Goal: Task Accomplishment & Management: Manage account settings

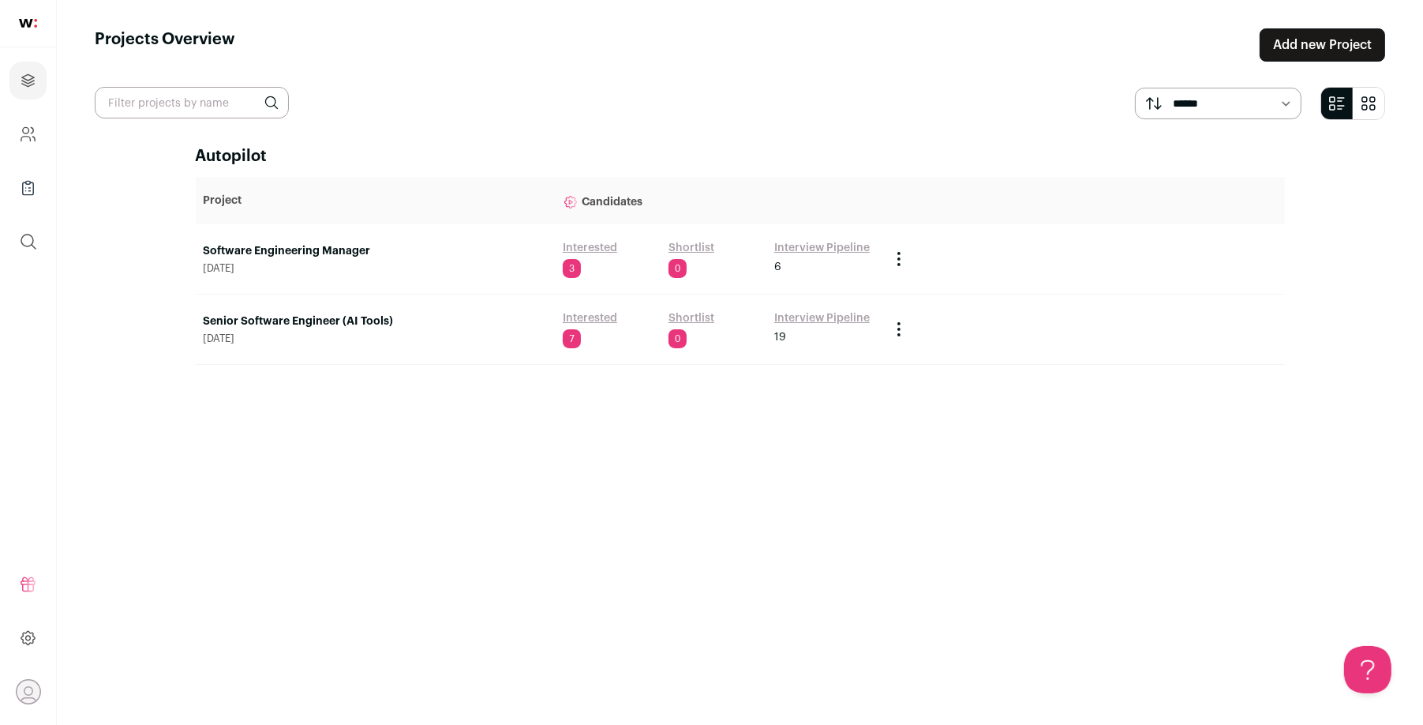
click at [597, 246] on link "Interested" at bounding box center [590, 248] width 54 height 16
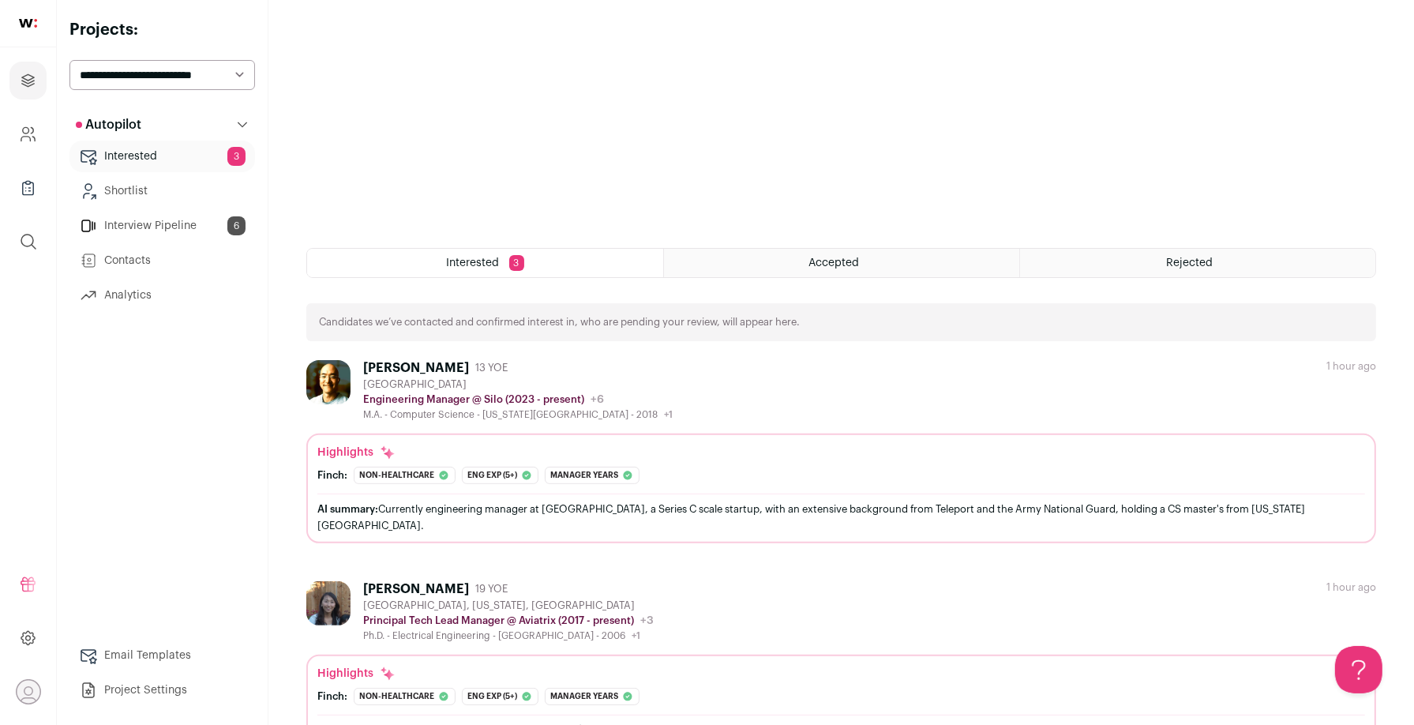
scroll to position [568, 0]
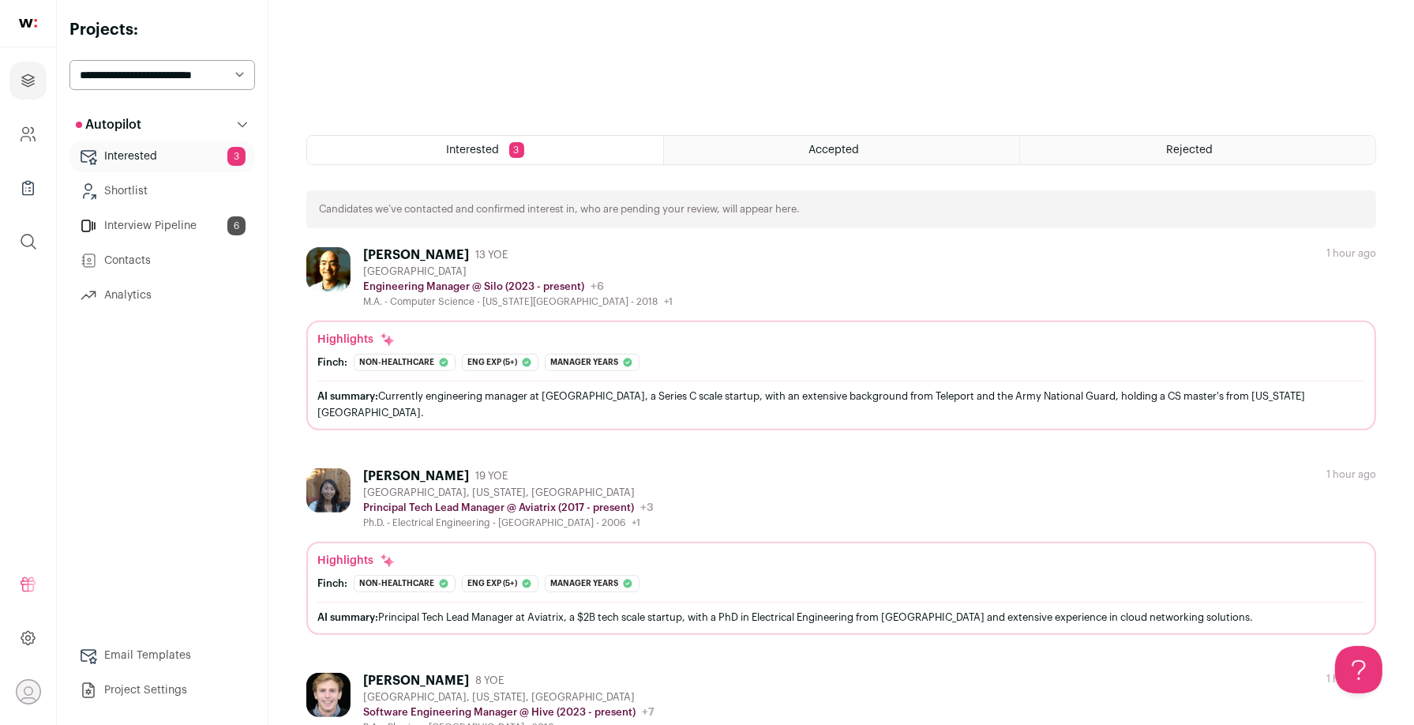
click at [163, 227] on link "Interview Pipeline 6" at bounding box center [161, 226] width 185 height 32
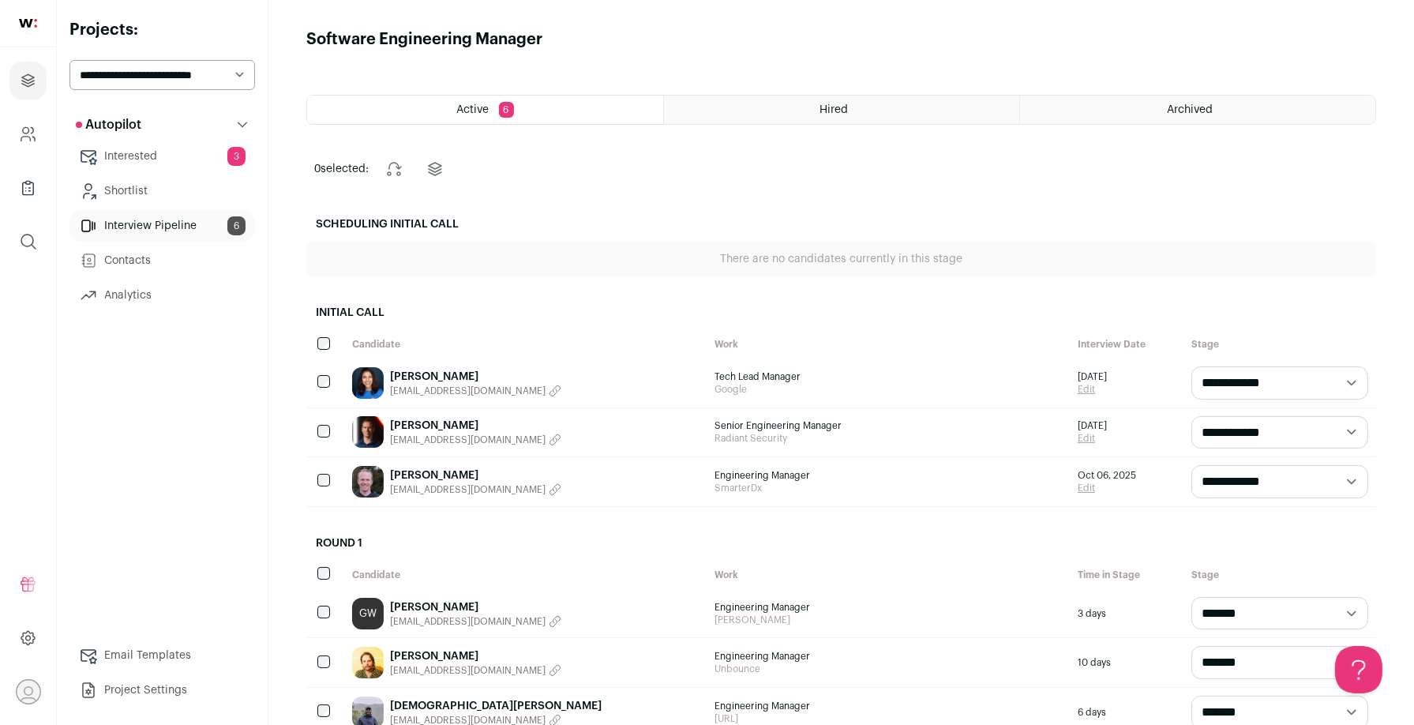
click at [1089, 107] on div "Archived" at bounding box center [1197, 110] width 355 height 28
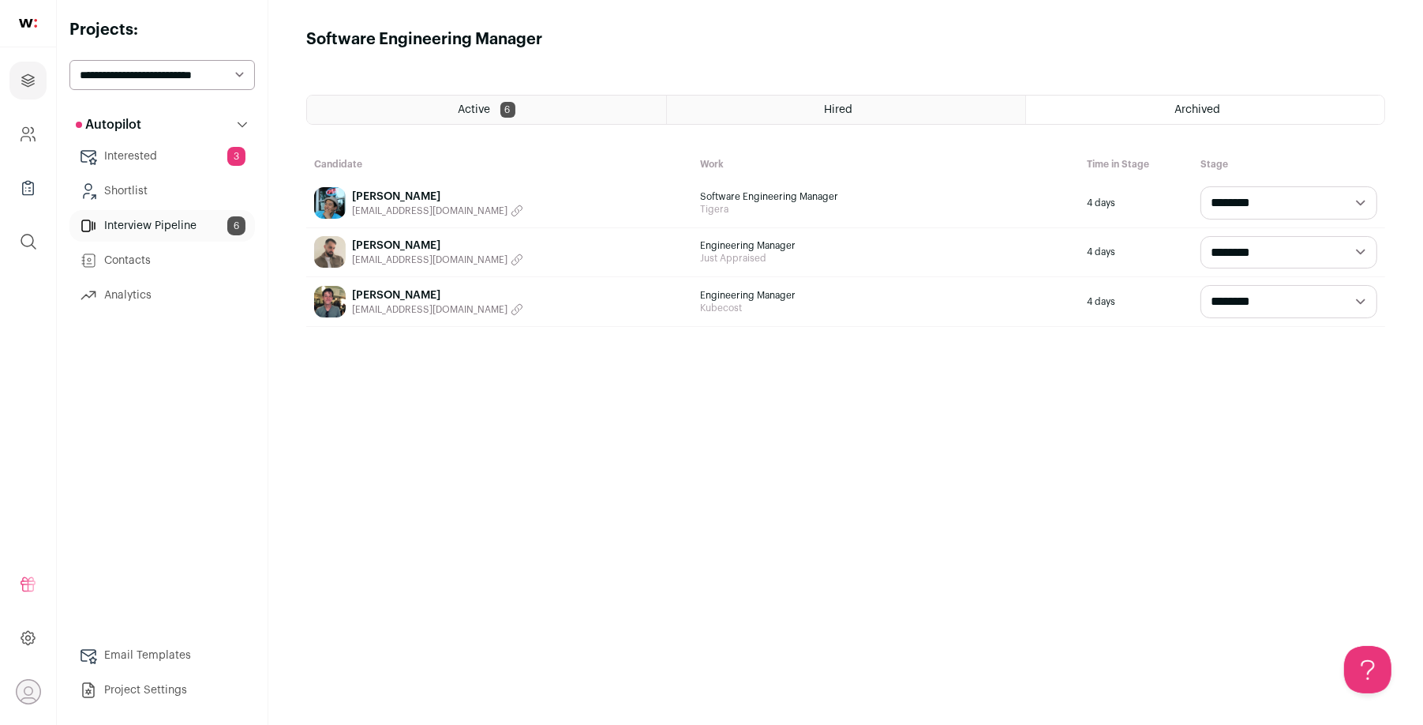
click at [564, 241] on div "Jacob Issac yakob72@gmail.com" at bounding box center [499, 252] width 387 height 49
click at [557, 195] on div "Steve Gao sxgao3001@gmail.com" at bounding box center [499, 202] width 387 height 49
click at [397, 197] on link "Steve Gao" at bounding box center [437, 197] width 171 height 16
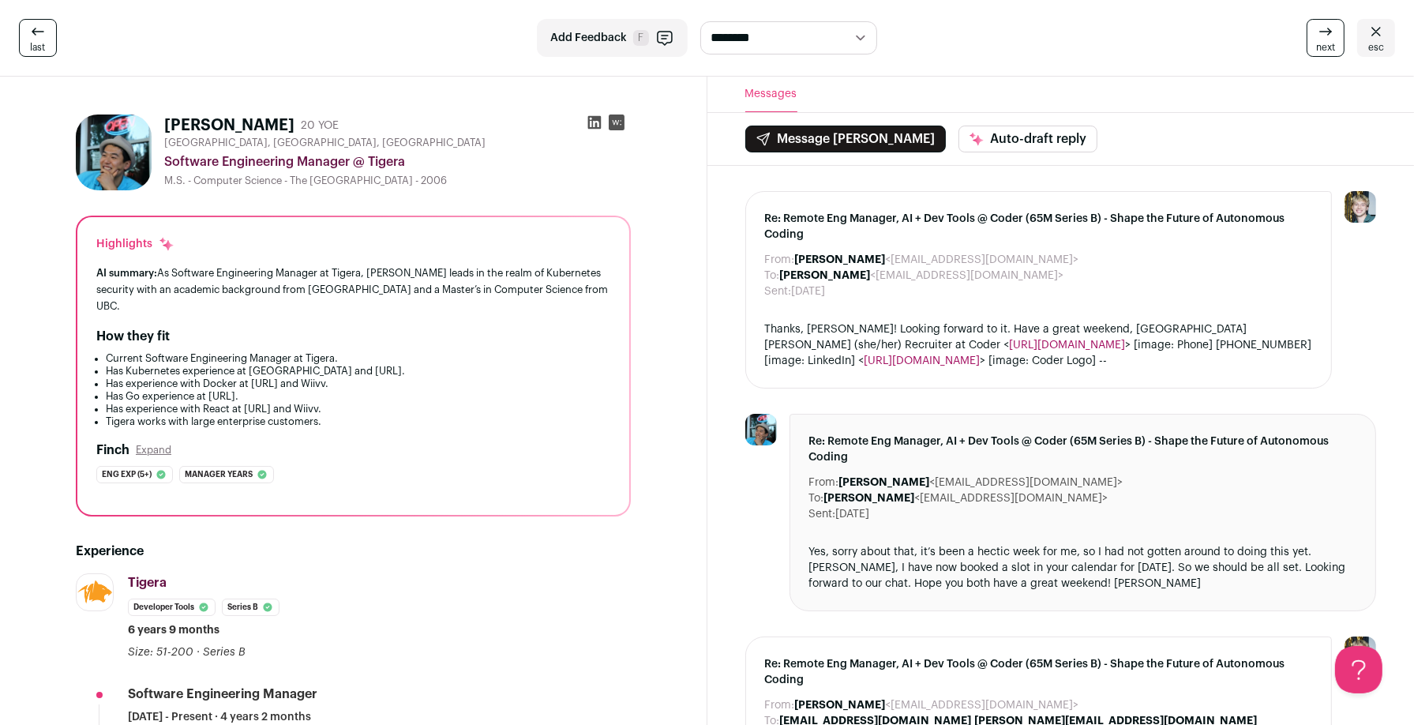
click at [598, 46] on button "Add Feedback F" at bounding box center [612, 38] width 151 height 38
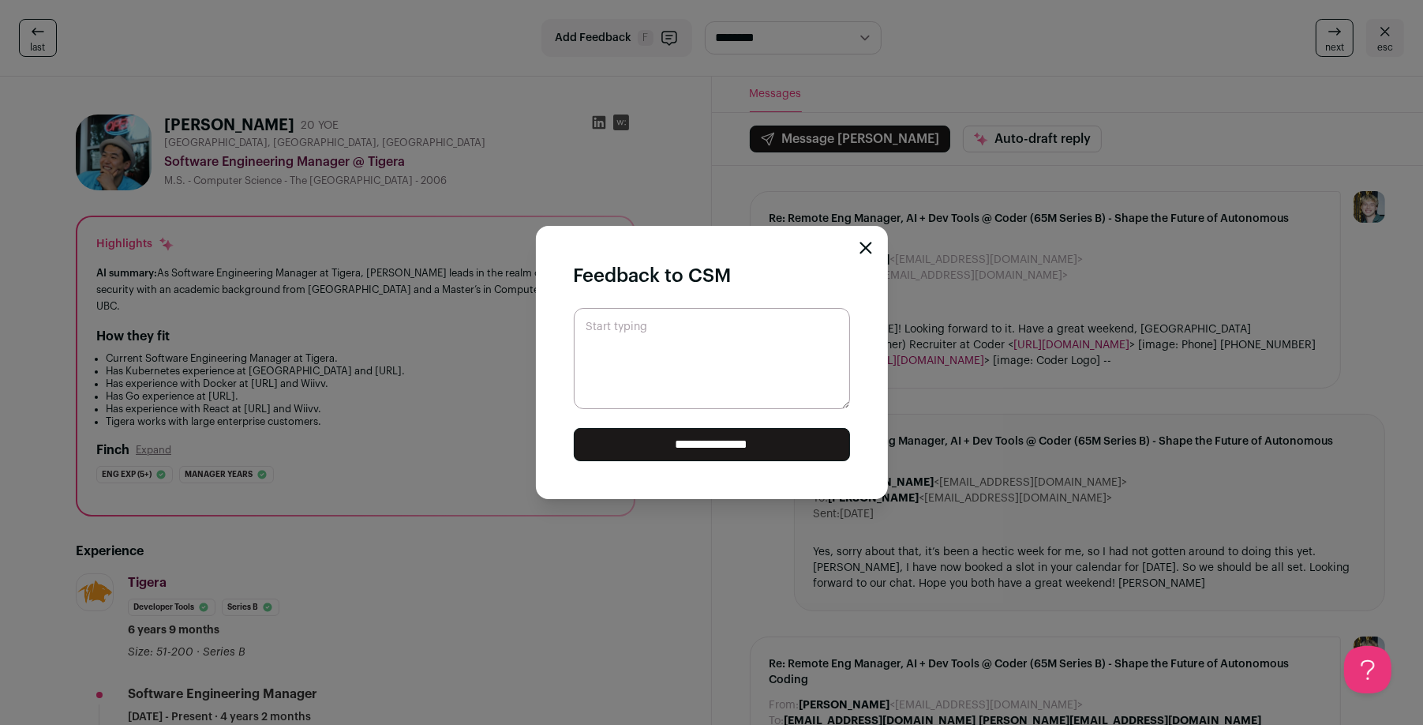
click at [860, 249] on icon "Close modal" at bounding box center [866, 248] width 13 height 13
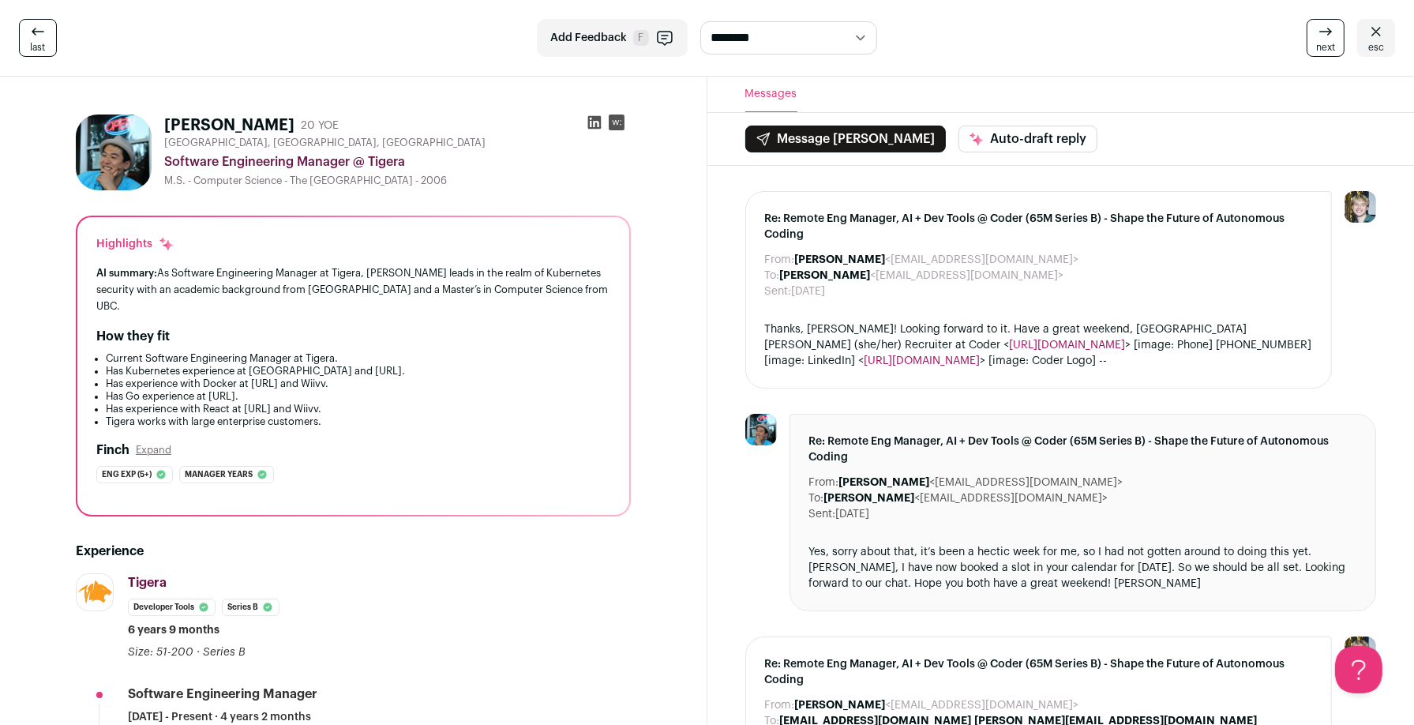
click at [1381, 44] on span "esc" at bounding box center [1376, 47] width 16 height 13
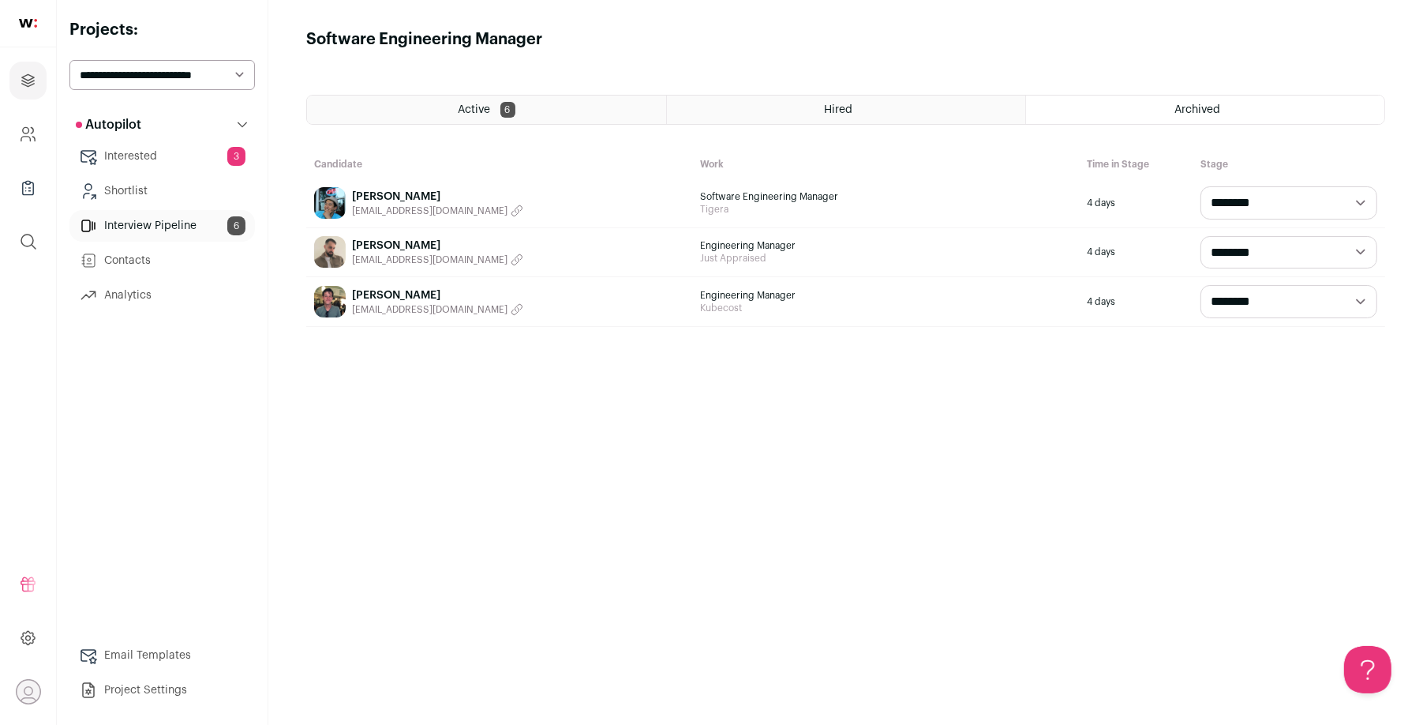
click at [588, 203] on div "Steve Gao sxgao3001@gmail.com" at bounding box center [499, 202] width 387 height 49
click at [392, 200] on link "Steve Gao" at bounding box center [437, 197] width 171 height 16
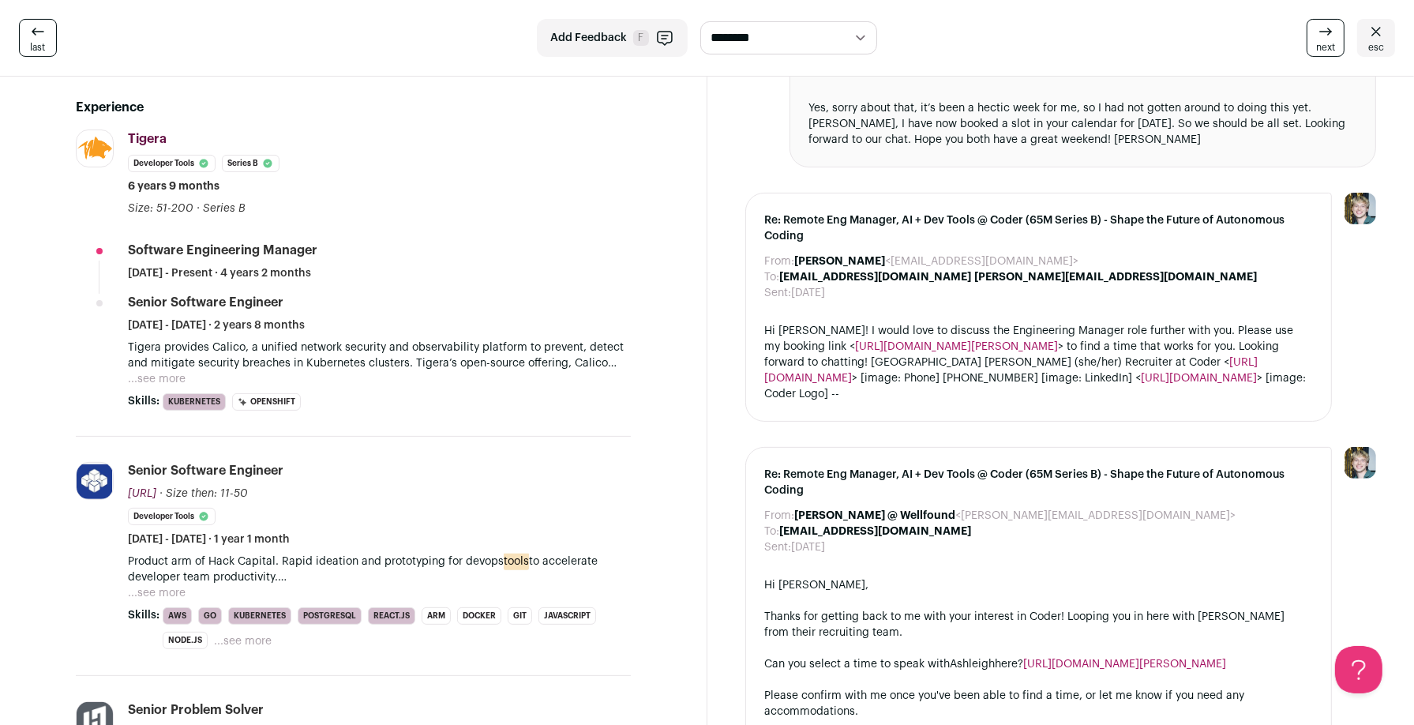
scroll to position [238, 0]
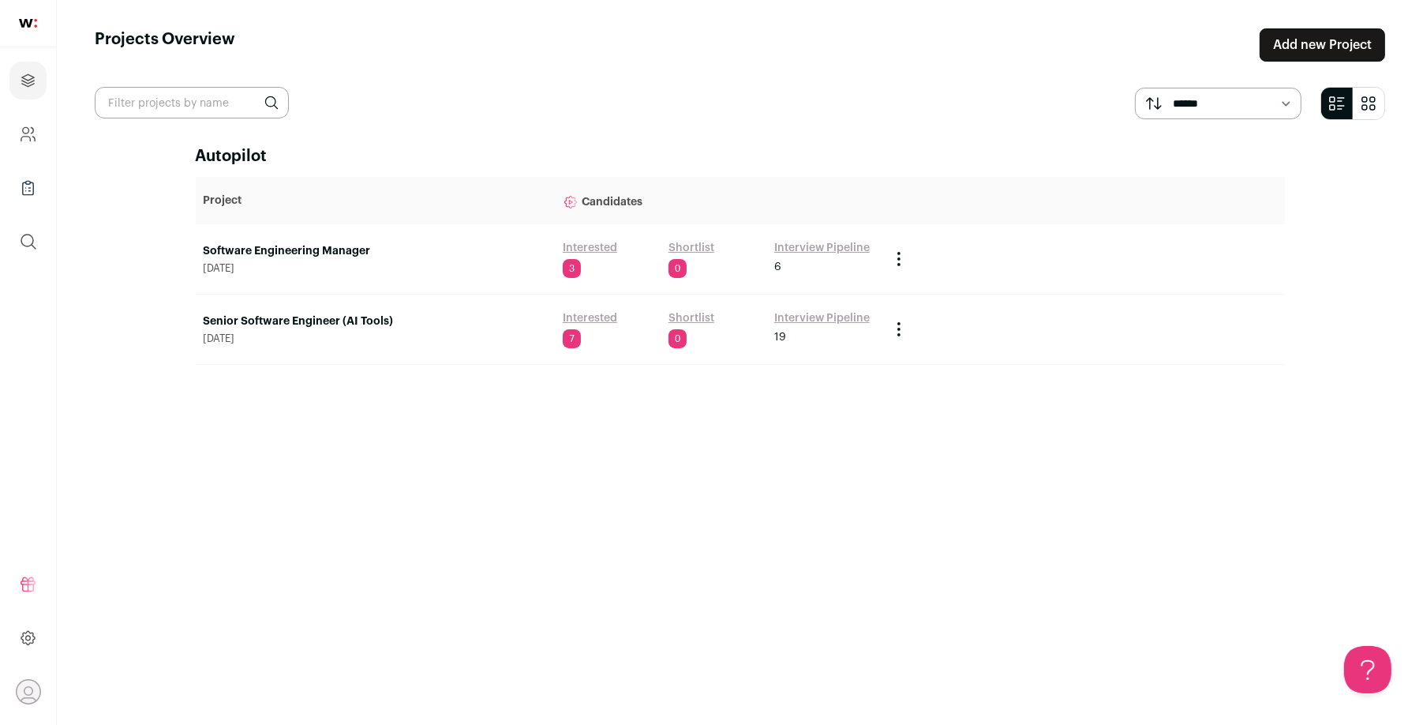
click at [360, 250] on link "Software Engineering Manager" at bounding box center [375, 251] width 343 height 16
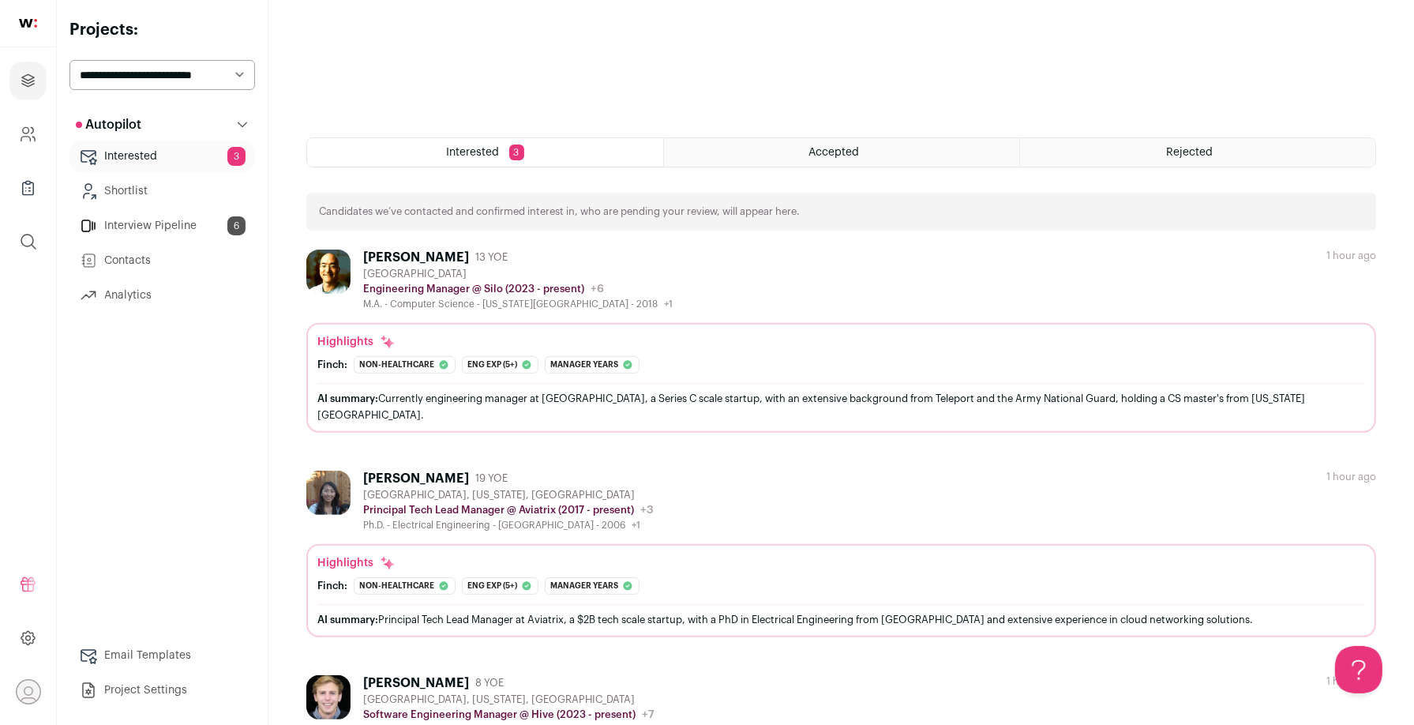
scroll to position [613, 0]
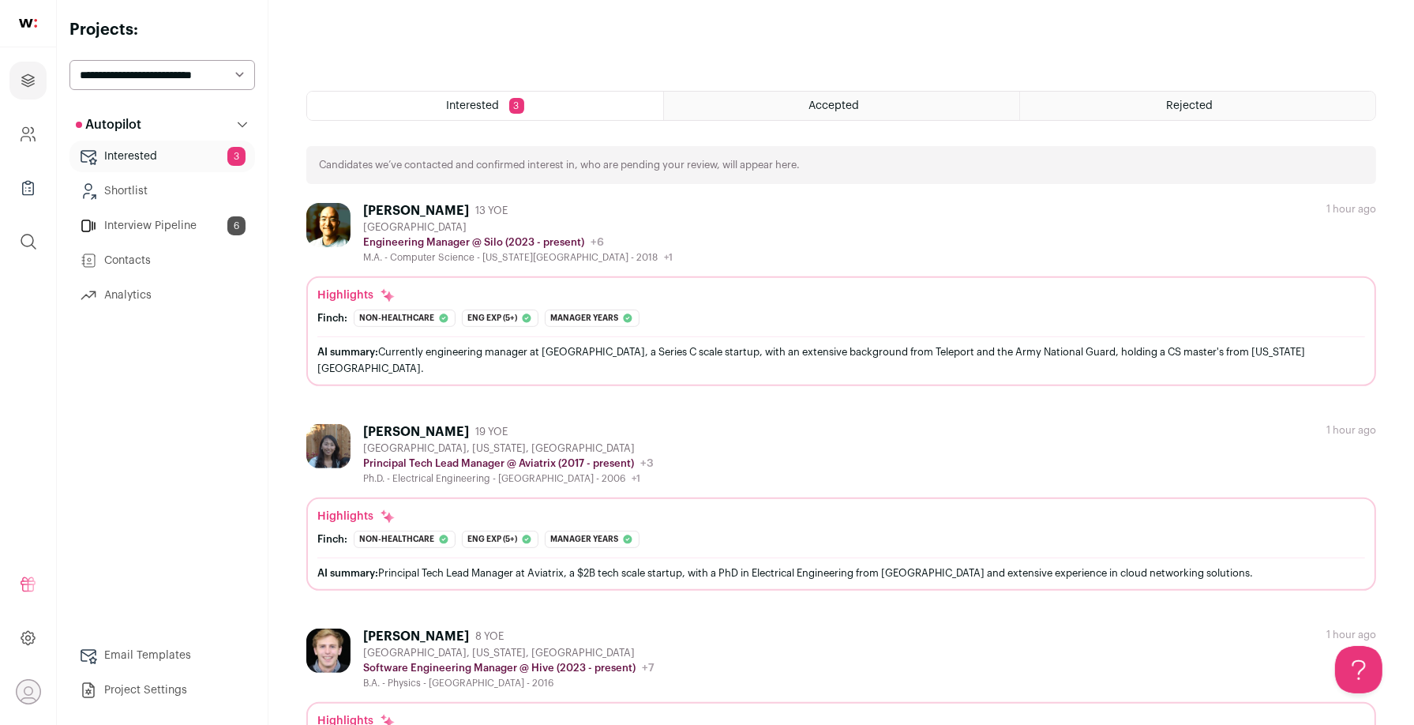
drag, startPoint x: 618, startPoint y: 234, endPoint x: 589, endPoint y: 229, distance: 29.7
click at [618, 234] on div "Engineering Manager @ Silo (2023 - present) [GEOGRAPHIC_DATA] Public / Private …" at bounding box center [517, 242] width 309 height 16
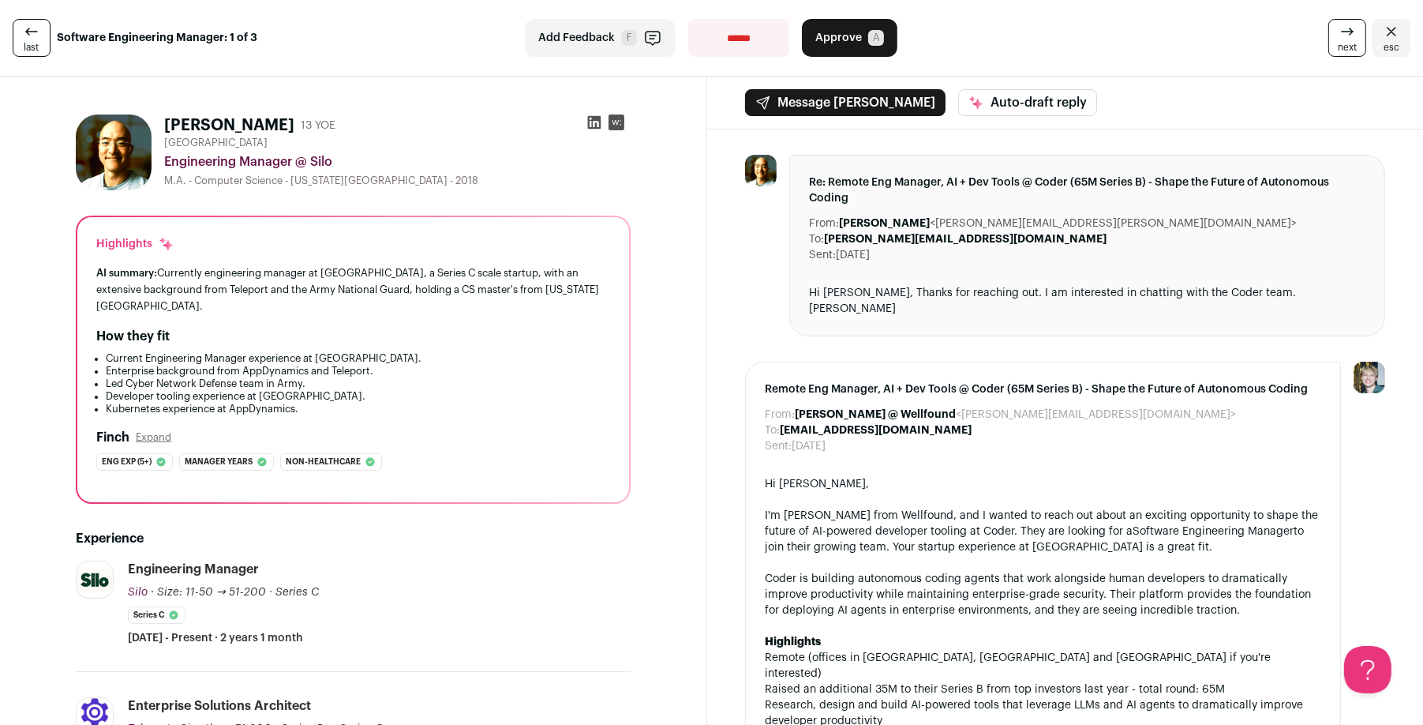
click at [846, 27] on button "Approve A" at bounding box center [850, 38] width 96 height 38
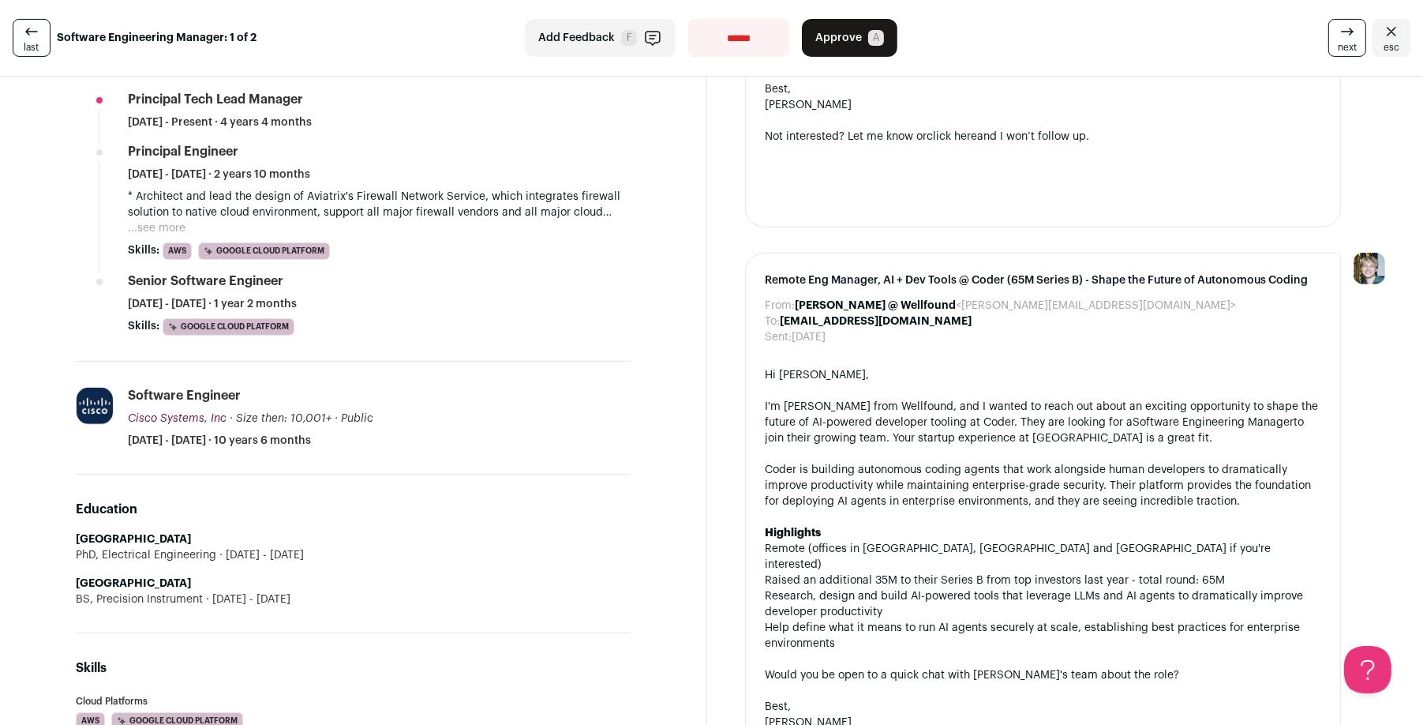
scroll to position [274, 0]
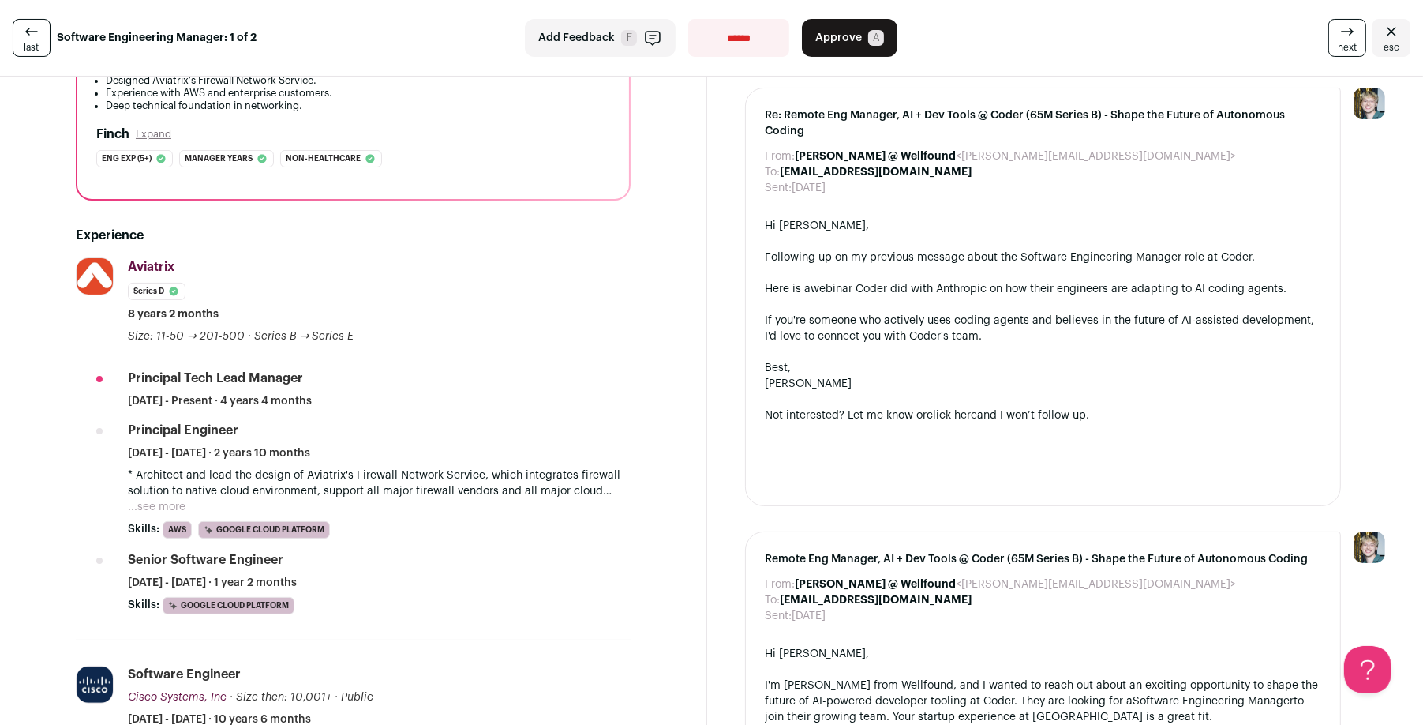
click at [853, 36] on span "Approve" at bounding box center [838, 38] width 47 height 16
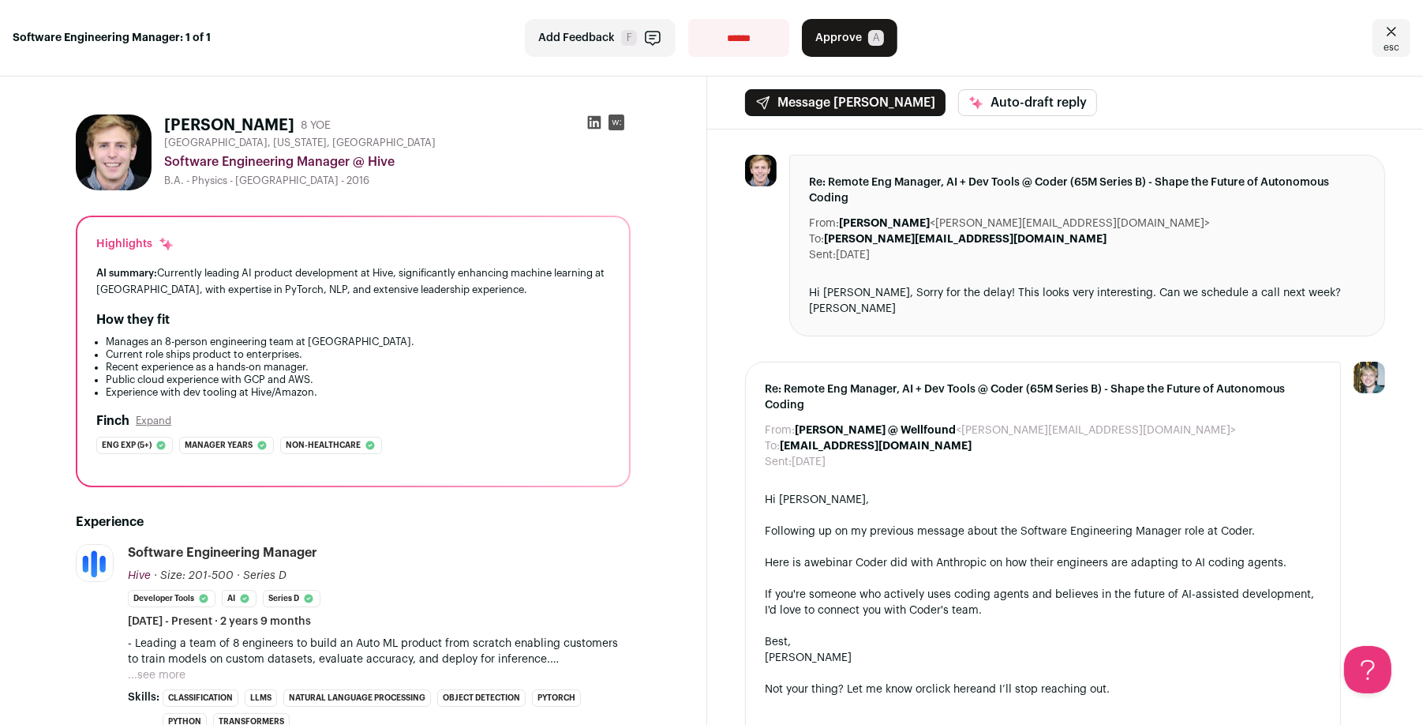
click at [843, 34] on span "Approve" at bounding box center [838, 38] width 47 height 16
